Goal: Entertainment & Leisure: Consume media (video, audio)

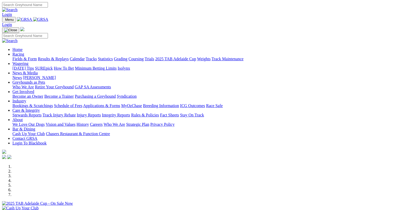
click at [34, 57] on link "Fields & Form" at bounding box center [24, 59] width 24 height 4
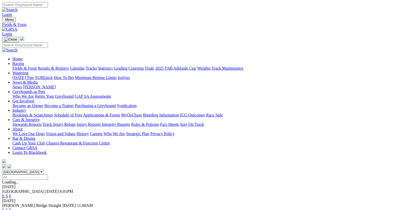
click at [11, 193] on link "F" at bounding box center [10, 195] width 2 height 4
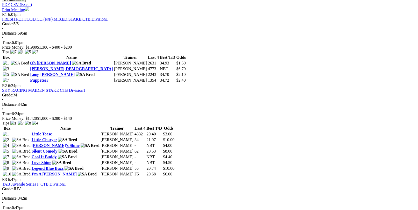
scroll to position [285, 0]
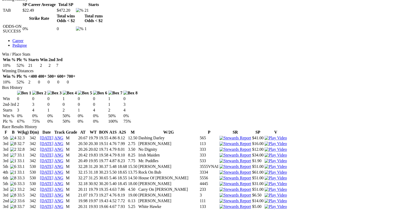
scroll to position [259, 0]
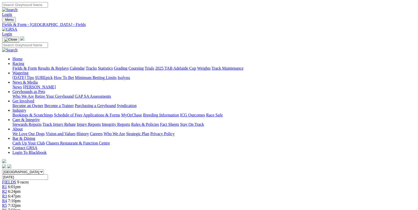
click at [64, 66] on link "Results & Replays" at bounding box center [53, 68] width 31 height 4
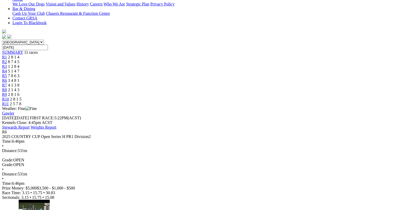
scroll to position [130, 0]
